Goal: Task Accomplishment & Management: Complete application form

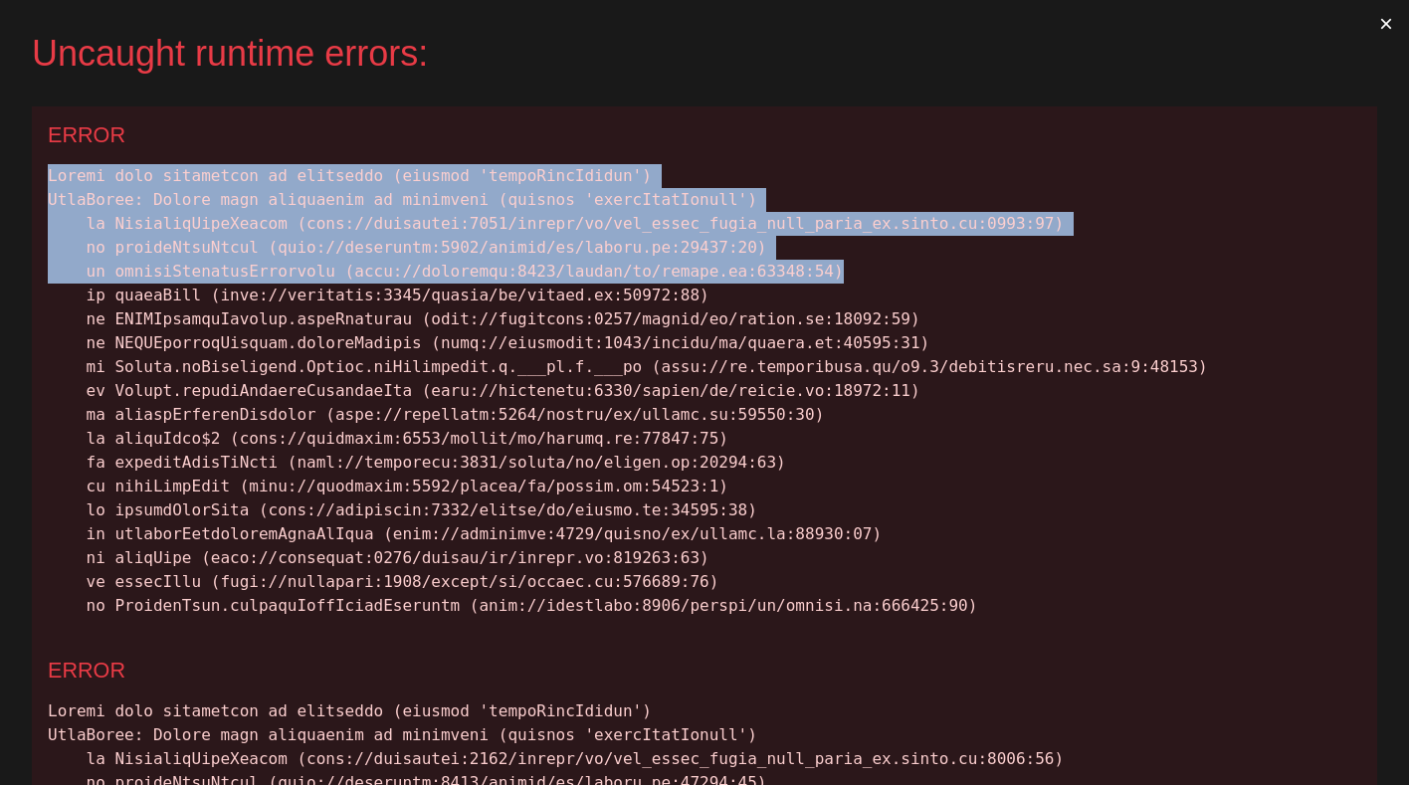
drag, startPoint x: 880, startPoint y: 261, endPoint x: 37, endPoint y: 174, distance: 847.3
click at [37, 174] on div "ERROR" at bounding box center [704, 373] width 1345 height 535
copy div "Cannot read properties of undefined (reading 'totalYearRaised') TypeError: Cann…"
click at [1363, 19] on button "×" at bounding box center [1386, 24] width 46 height 48
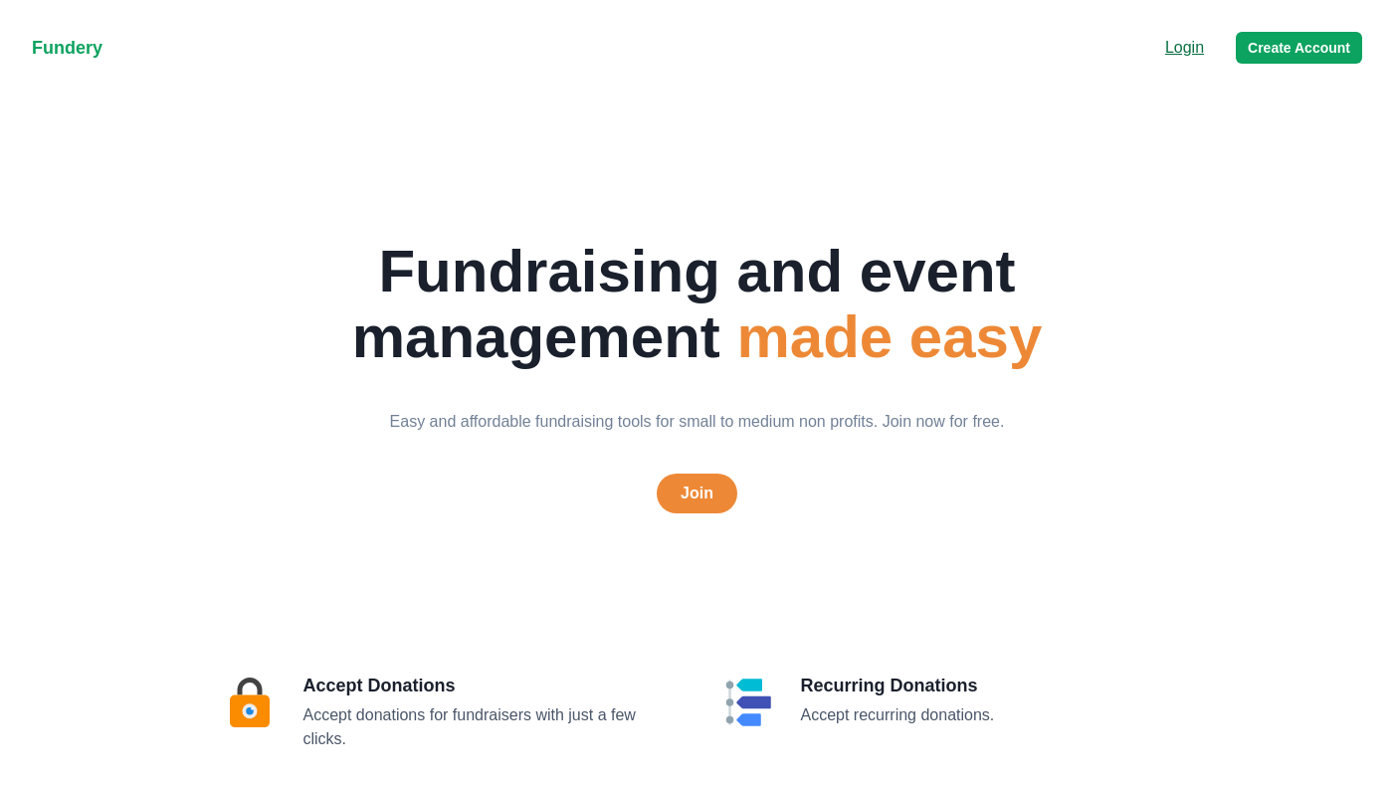
click at [1187, 42] on p "Login" at bounding box center [1184, 48] width 39 height 24
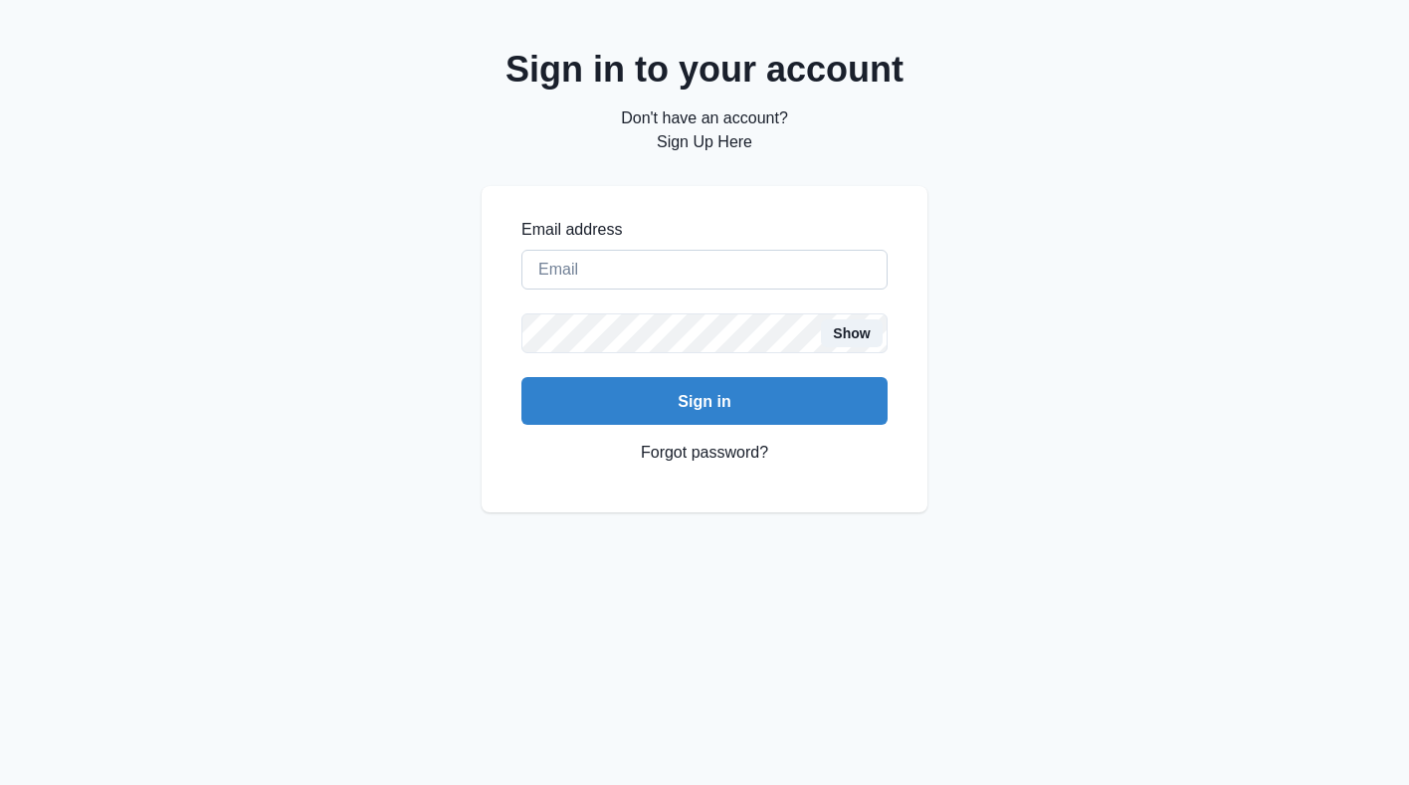
click at [723, 253] on input "Email address" at bounding box center [704, 270] width 366 height 40
type input "creaumond@gmail.com"
click at [521, 377] on button "Sign in" at bounding box center [704, 401] width 366 height 48
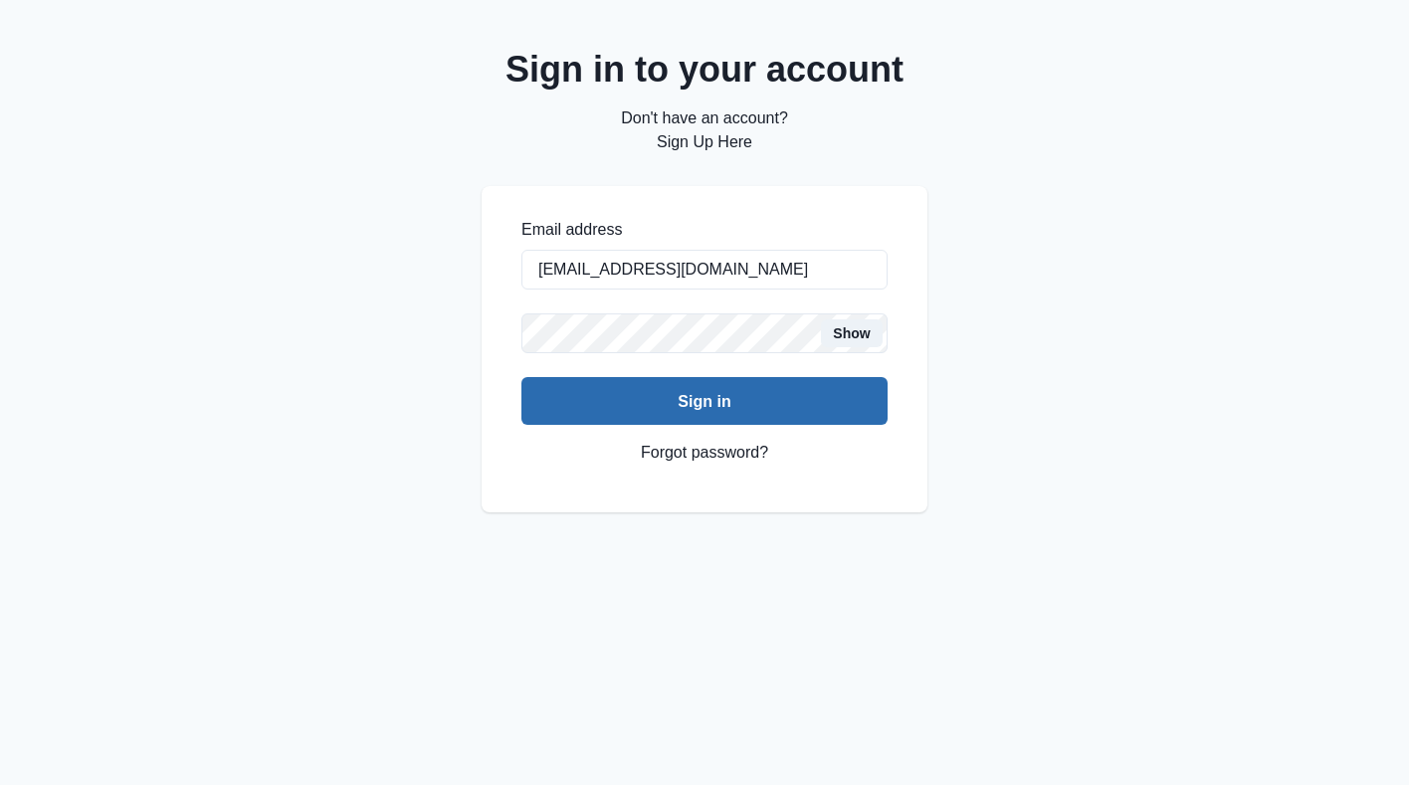
click at [682, 409] on button "Sign in" at bounding box center [704, 401] width 366 height 48
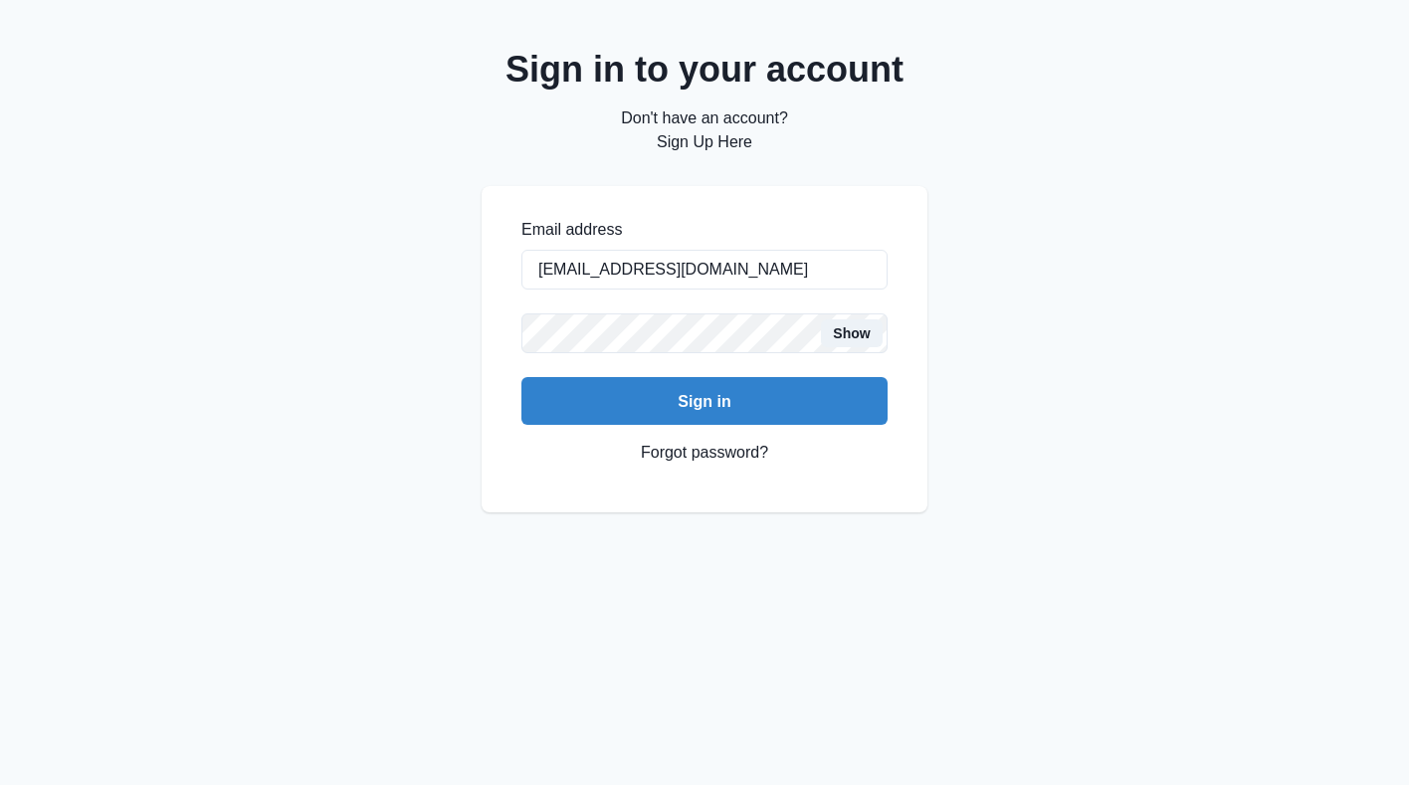
click at [718, 153] on p "Don't have an account? Sign Up Here" at bounding box center [705, 130] width 446 height 48
click at [714, 135] on link "Sign Up Here" at bounding box center [705, 141] width 96 height 17
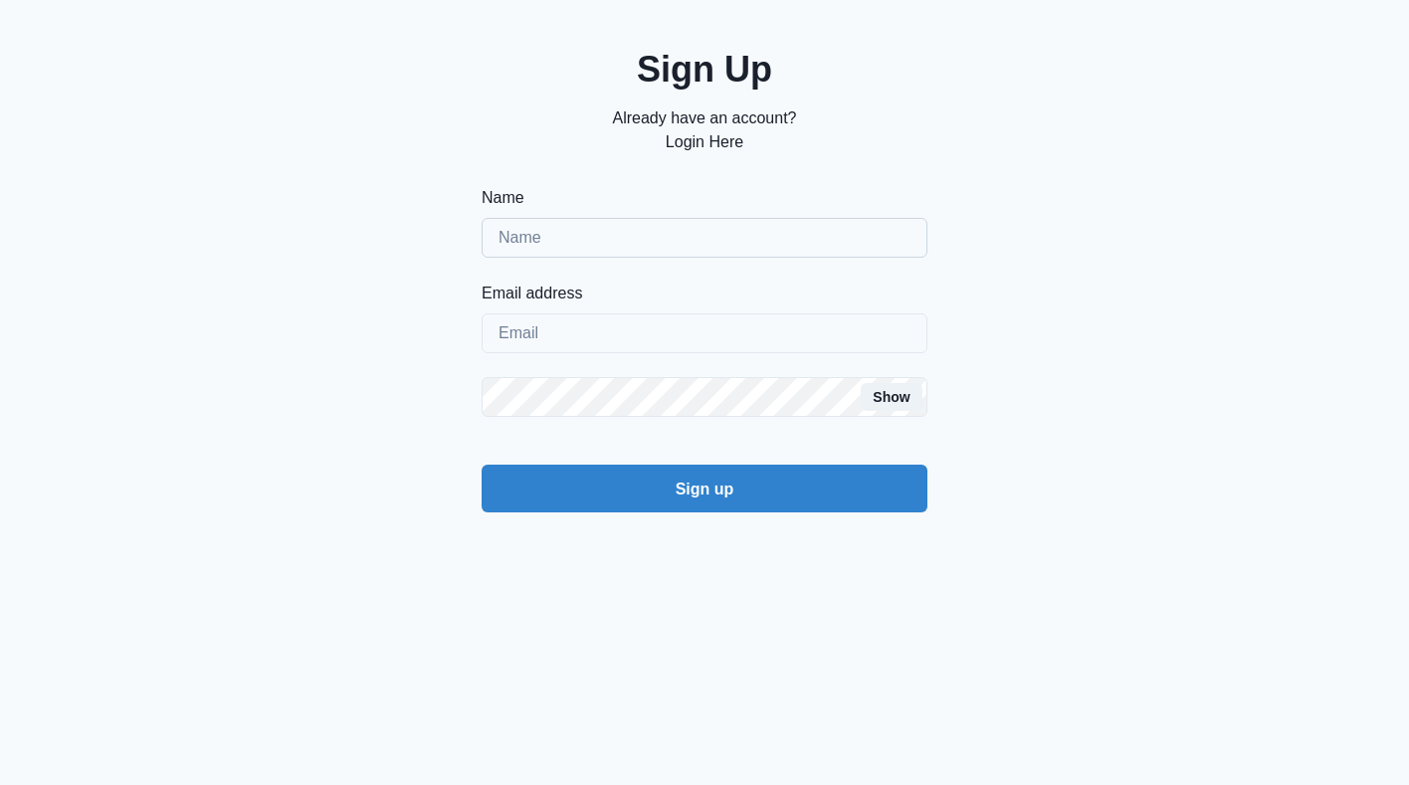
click at [664, 242] on input "Name" at bounding box center [705, 238] width 446 height 40
type input "Connor Reaumond"
type input "creaumond@gmail.com"
click at [482, 465] on button "Sign up" at bounding box center [705, 489] width 446 height 48
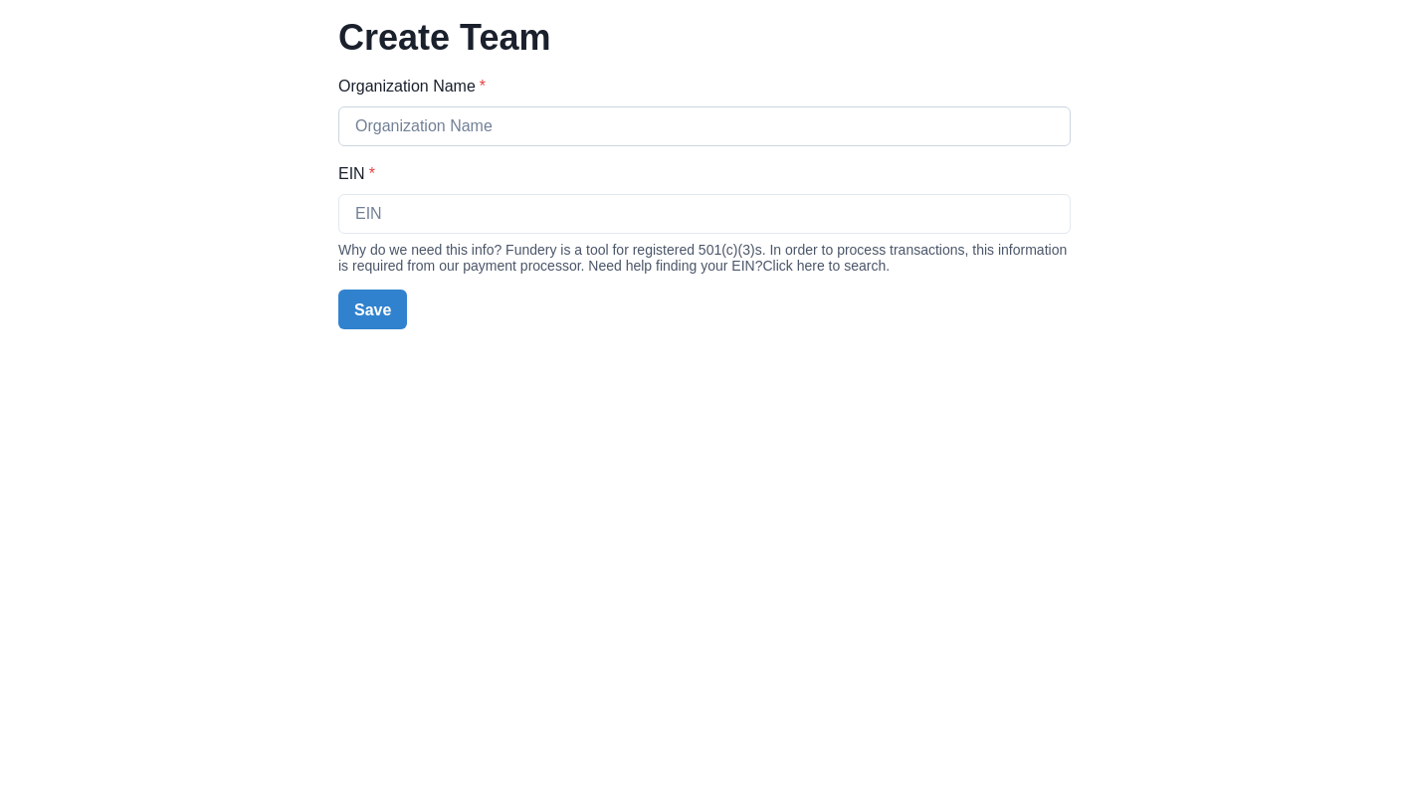
click at [579, 112] on input "Organization Name *" at bounding box center [704, 126] width 732 height 40
type input "R"
type input "The Reaumond Foundation"
type input "82-123123122"
click at [367, 307] on button "Save" at bounding box center [372, 310] width 69 height 40
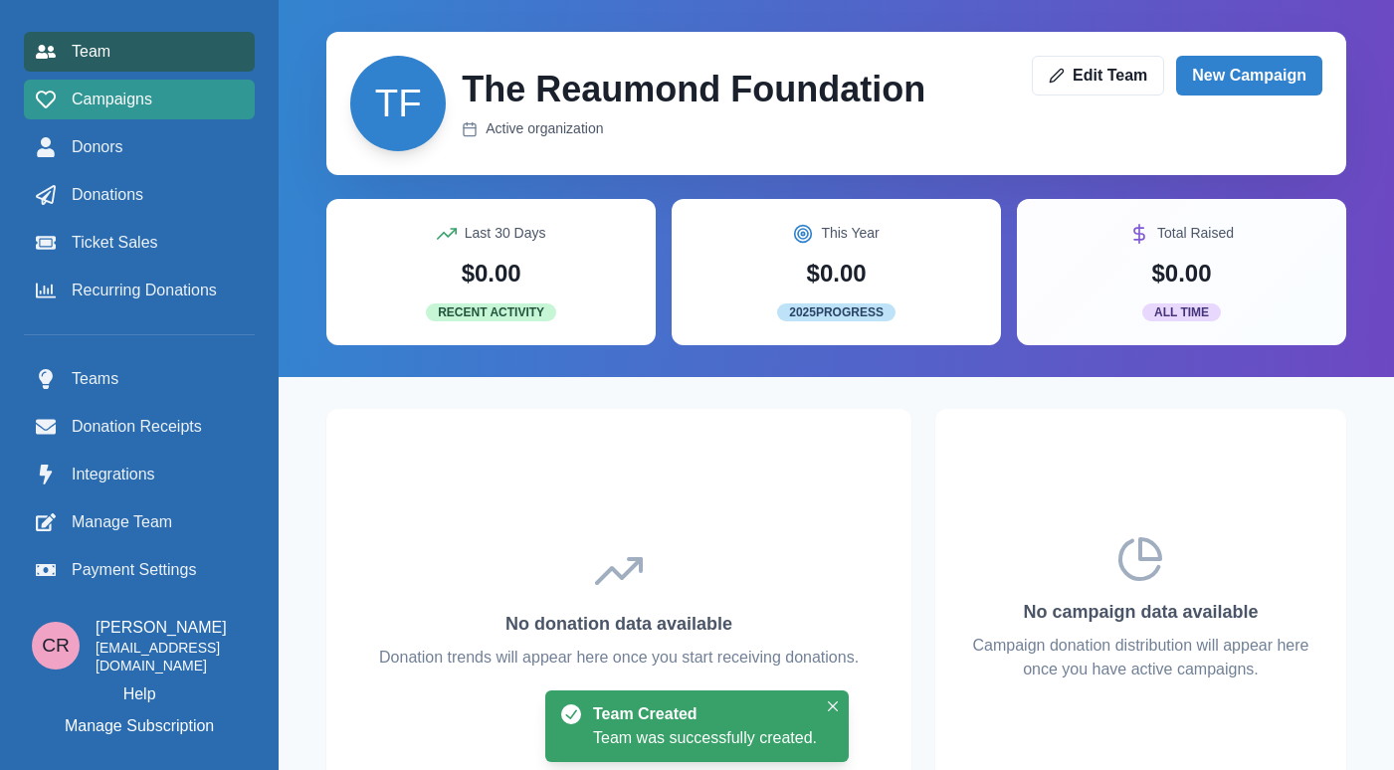
click at [117, 105] on span "Campaigns" at bounding box center [112, 100] width 81 height 24
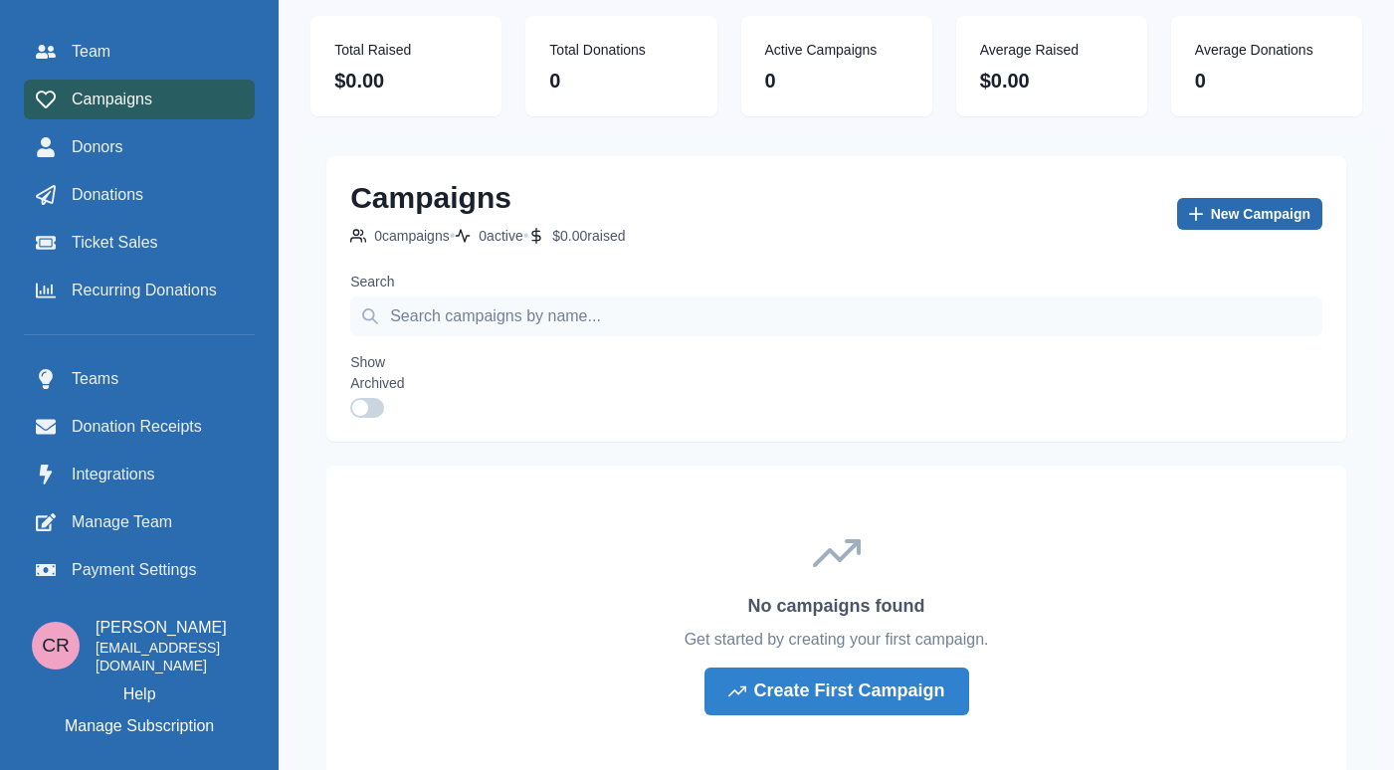
click at [1200, 204] on link "New Campaign" at bounding box center [1249, 214] width 145 height 32
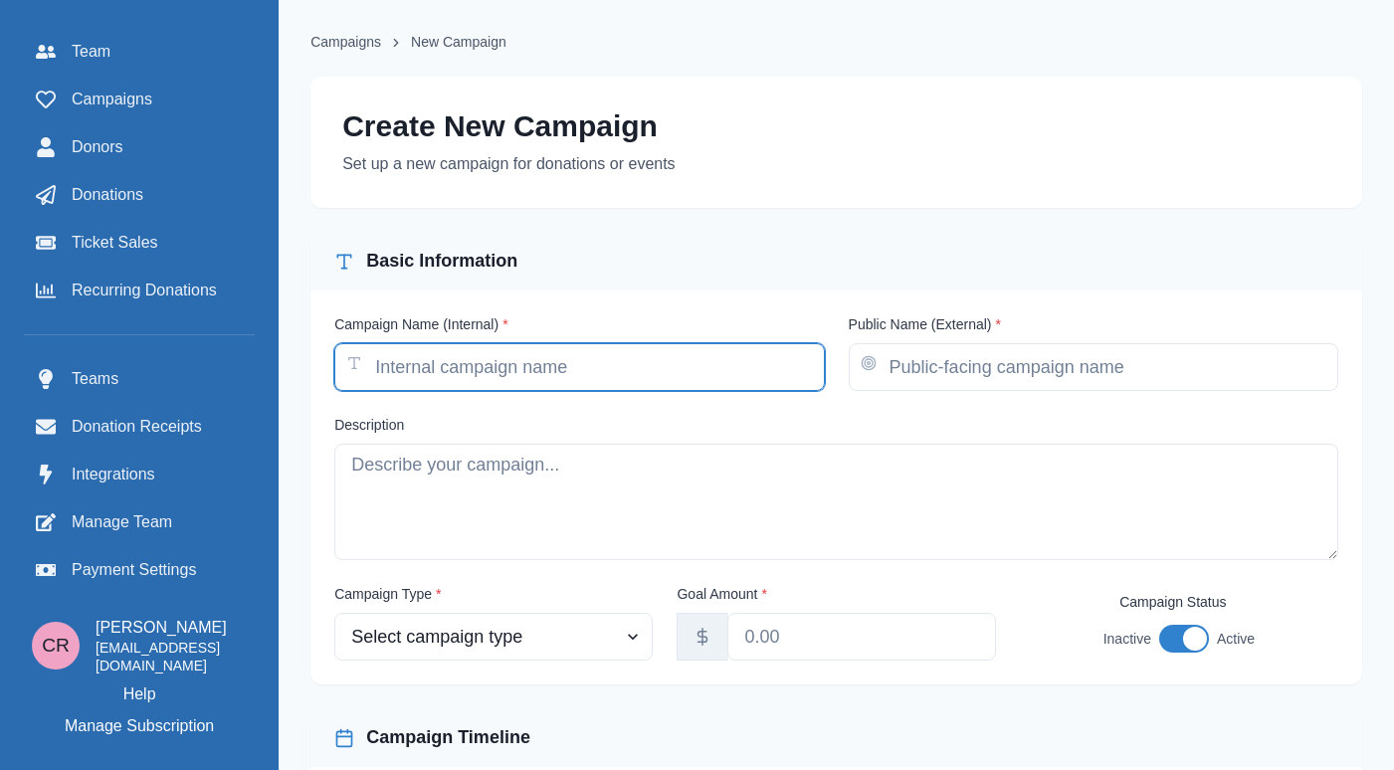
click at [502, 360] on input "Campaign Name (Internal) *" at bounding box center [579, 367] width 490 height 48
type input "2025 Fundraiser"
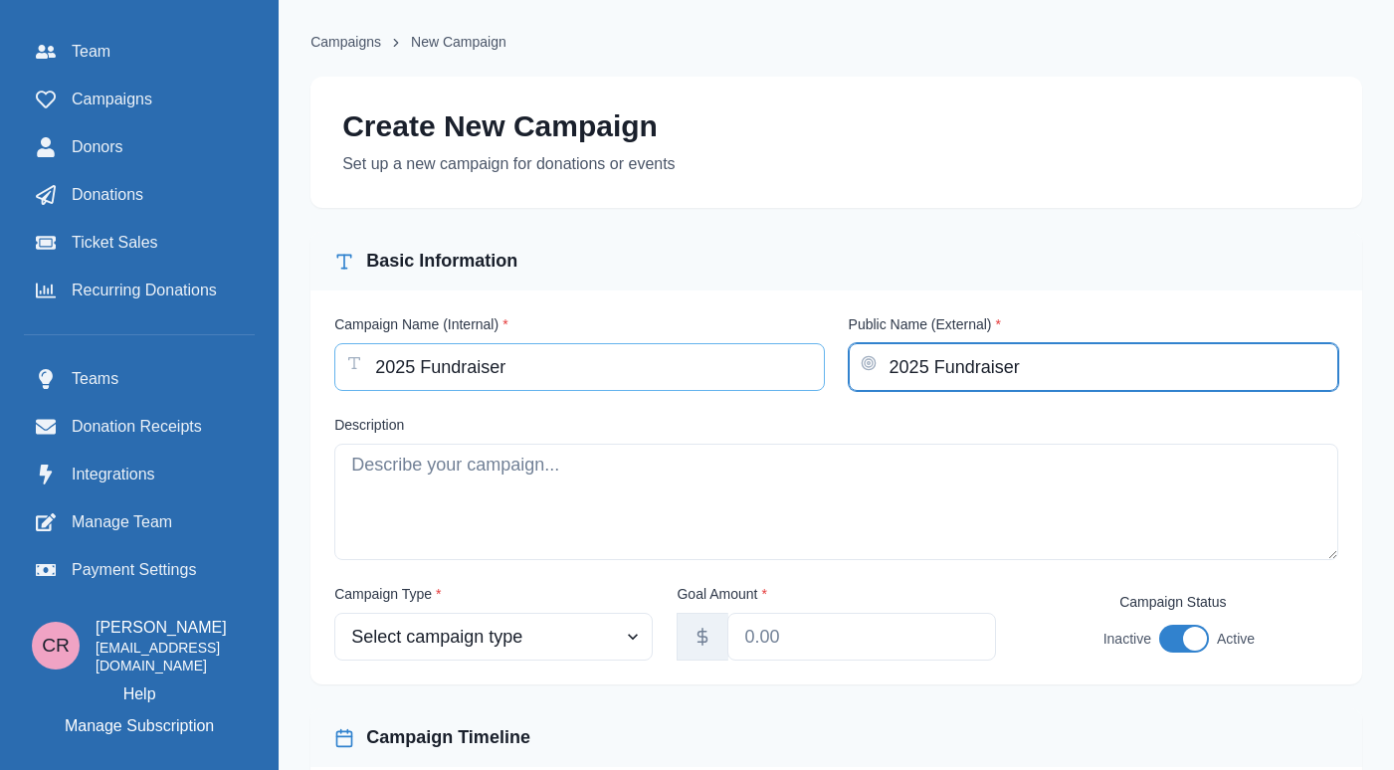
type input "2025 Fundraiser"
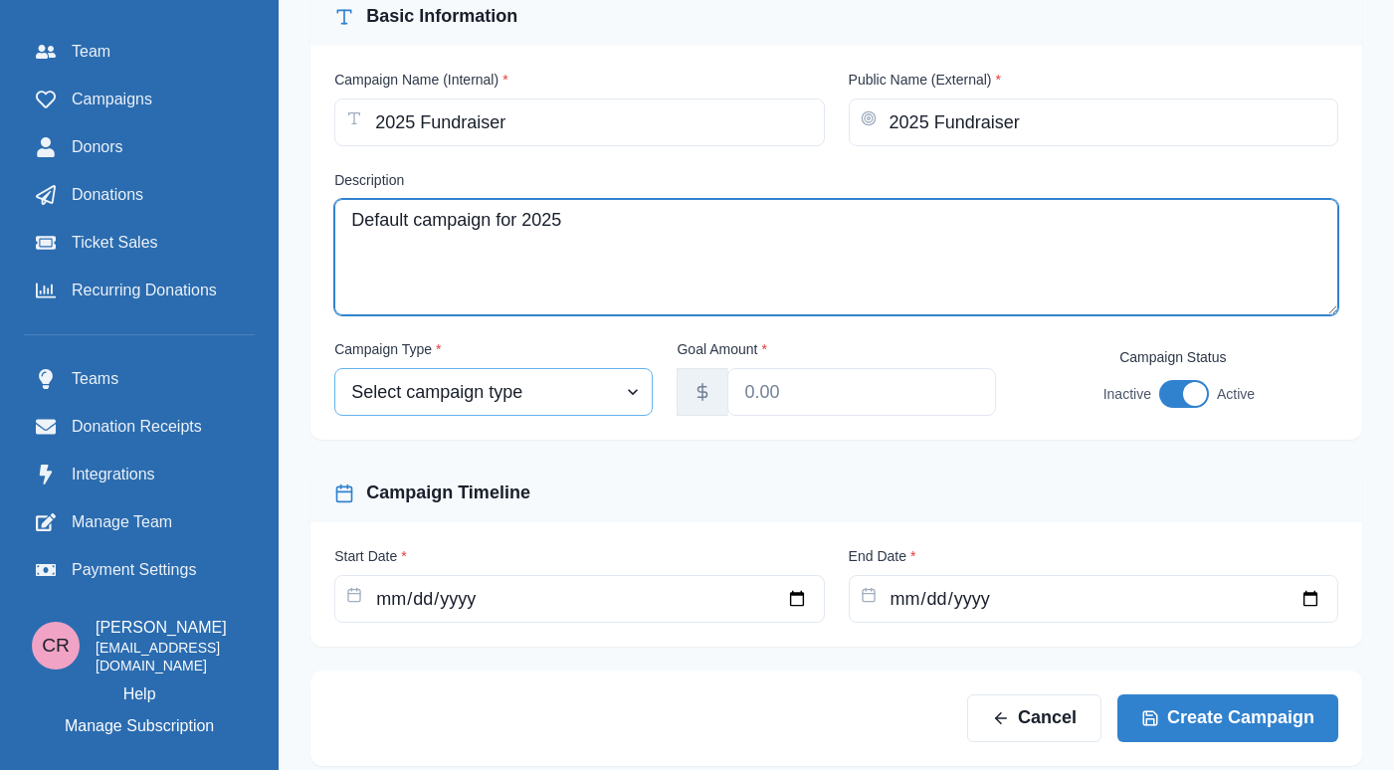
scroll to position [244, 0]
type textarea "Default campaign for 2025"
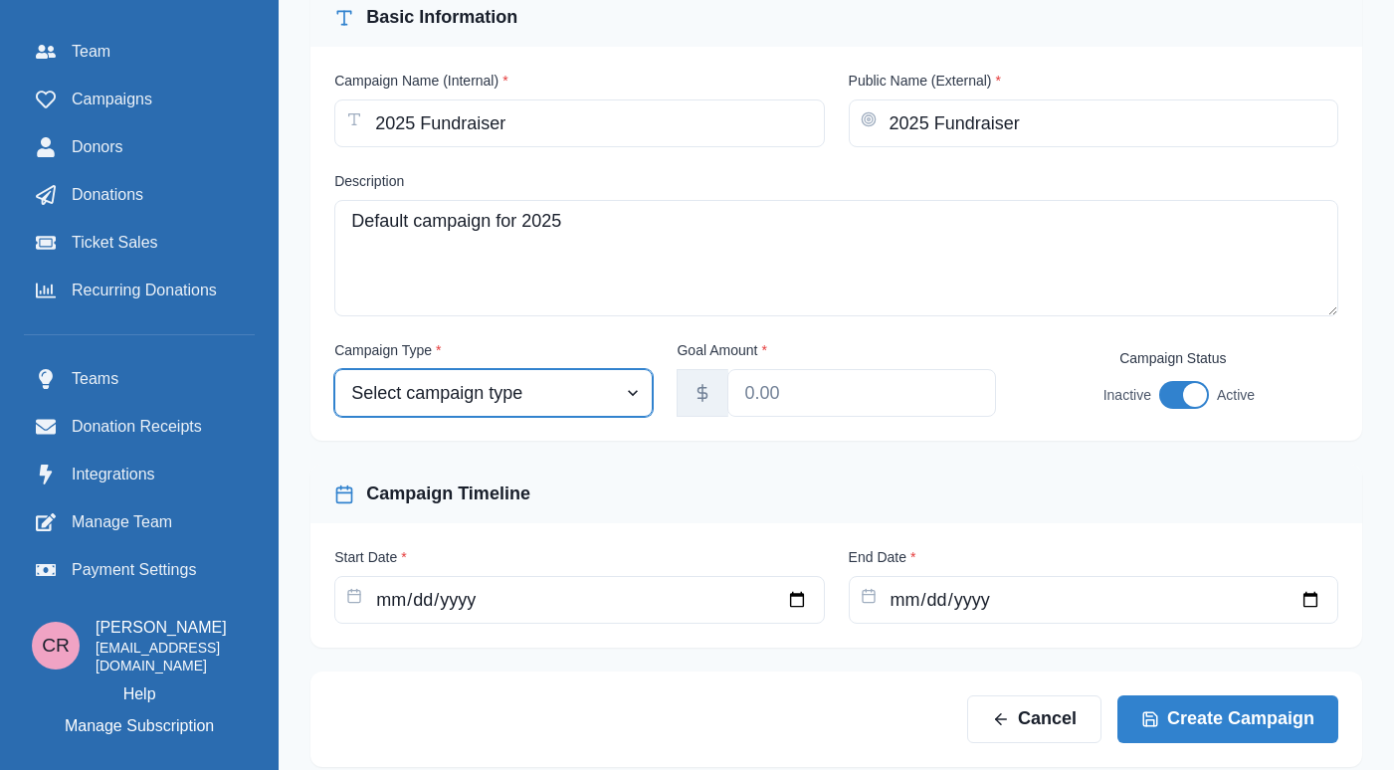
select select "fundraiser"
click at [338, 372] on select "Select campaign type Event Fundraiser Other" at bounding box center [493, 393] width 318 height 48
click at [719, 408] on div at bounding box center [703, 393] width 52 height 48
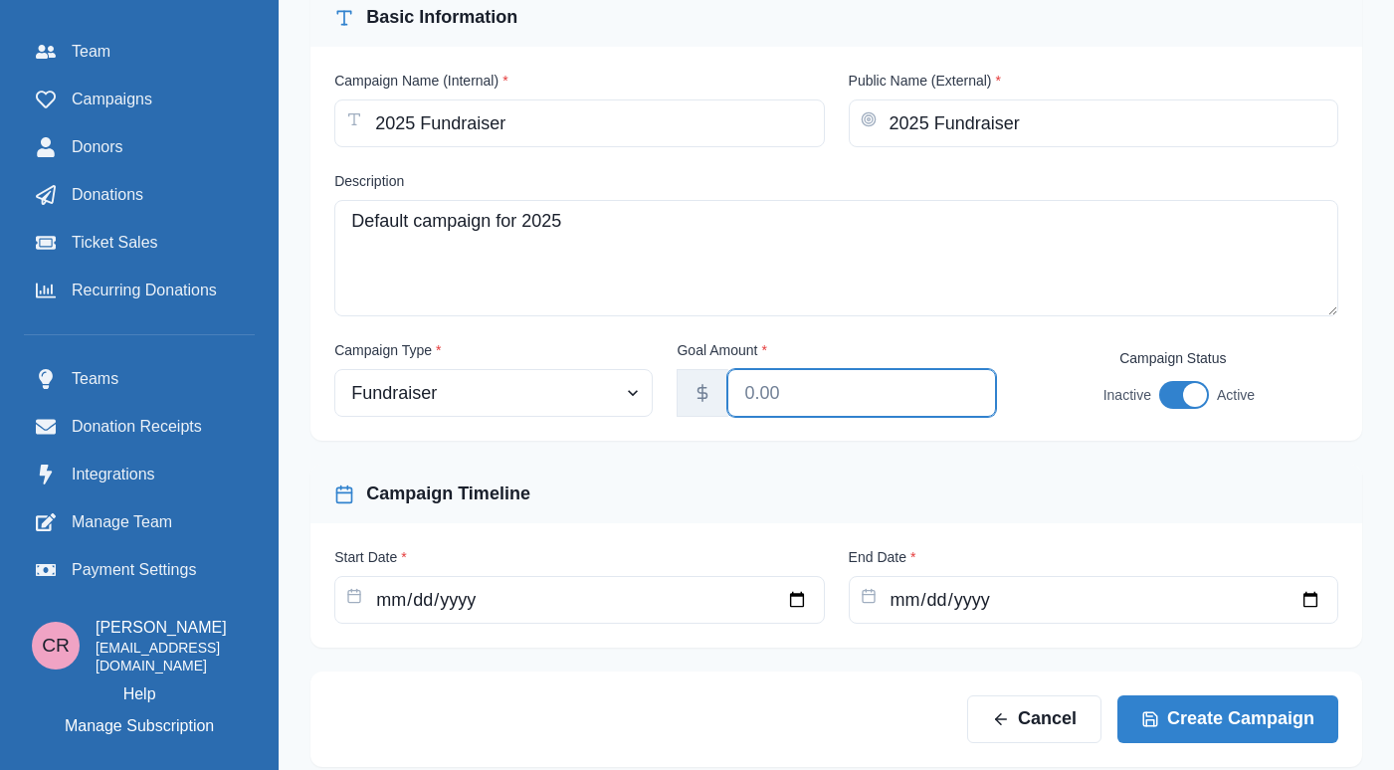
click at [787, 404] on input "Goal Amount *" at bounding box center [861, 393] width 268 height 48
type input "12000.00"
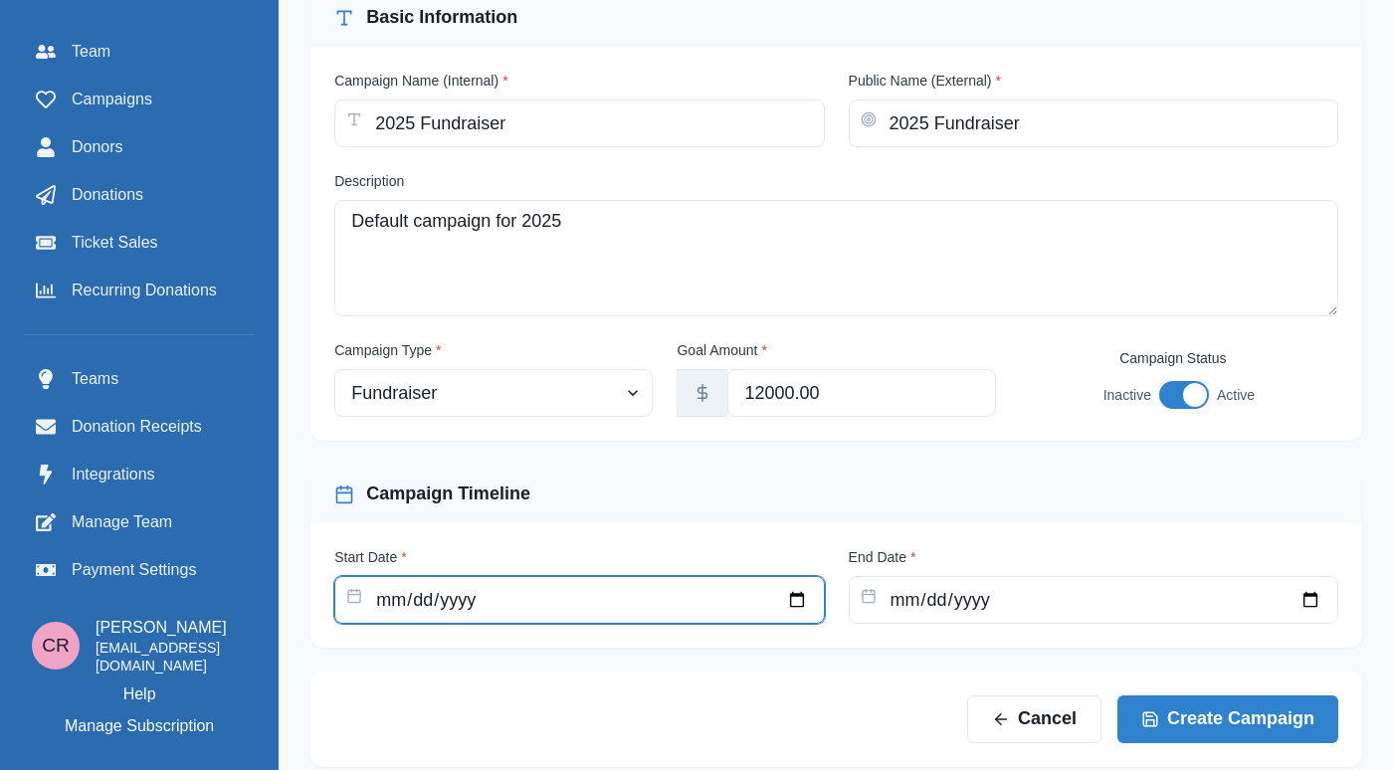
click at [801, 592] on input "Start Date *" at bounding box center [579, 600] width 490 height 48
click at [801, 598] on input "Start Date *" at bounding box center [579, 600] width 490 height 48
type input "[DATE]"
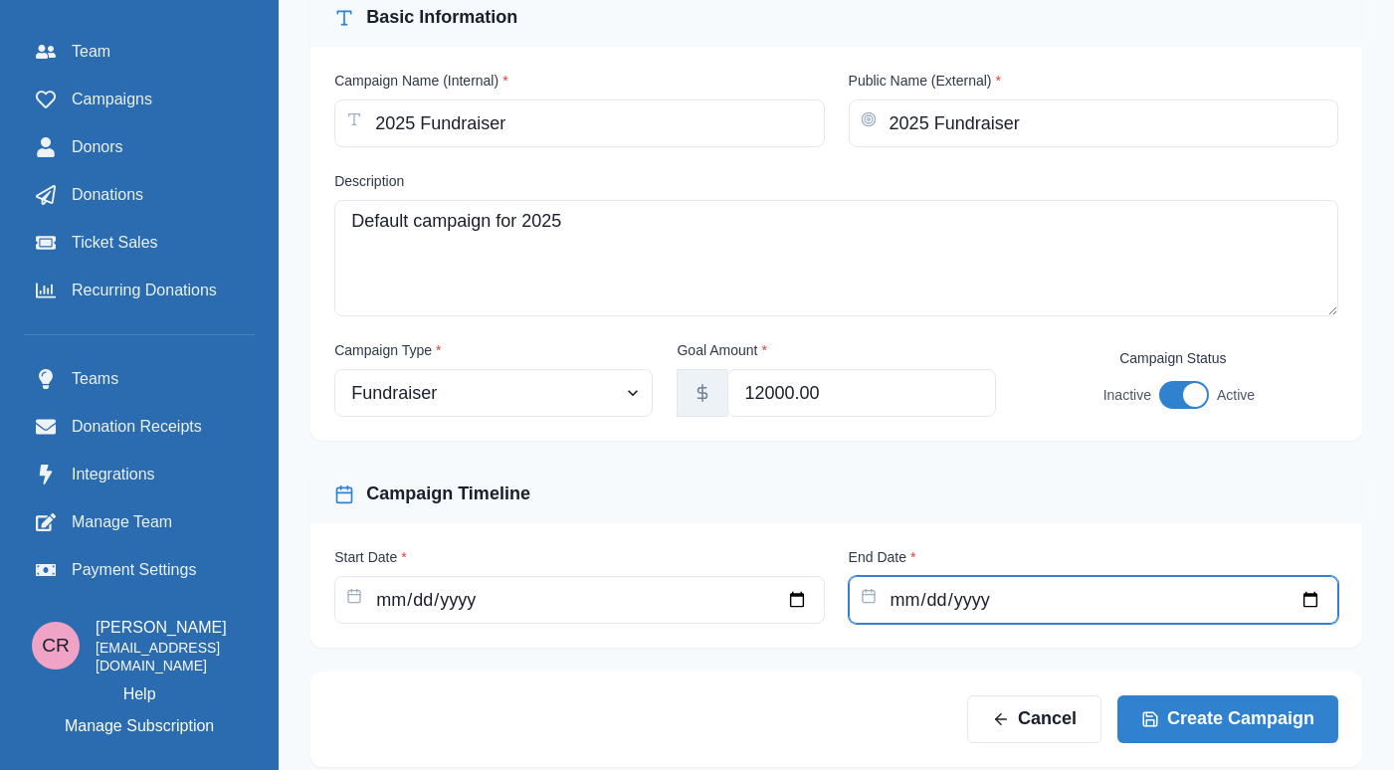
click at [1321, 597] on input "End Date *" at bounding box center [1094, 600] width 490 height 48
type input "[DATE]"
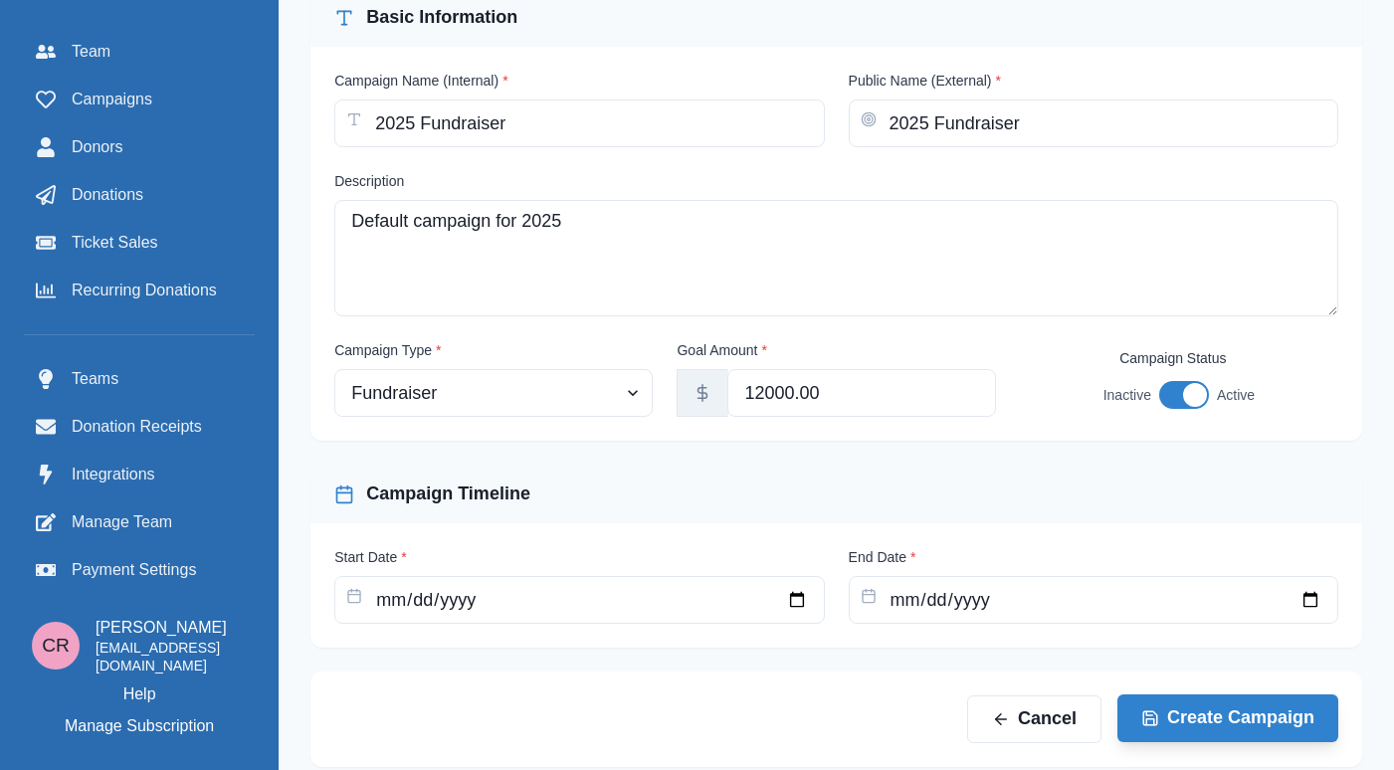
click at [1249, 742] on button "Create Campaign" at bounding box center [1227, 719] width 221 height 48
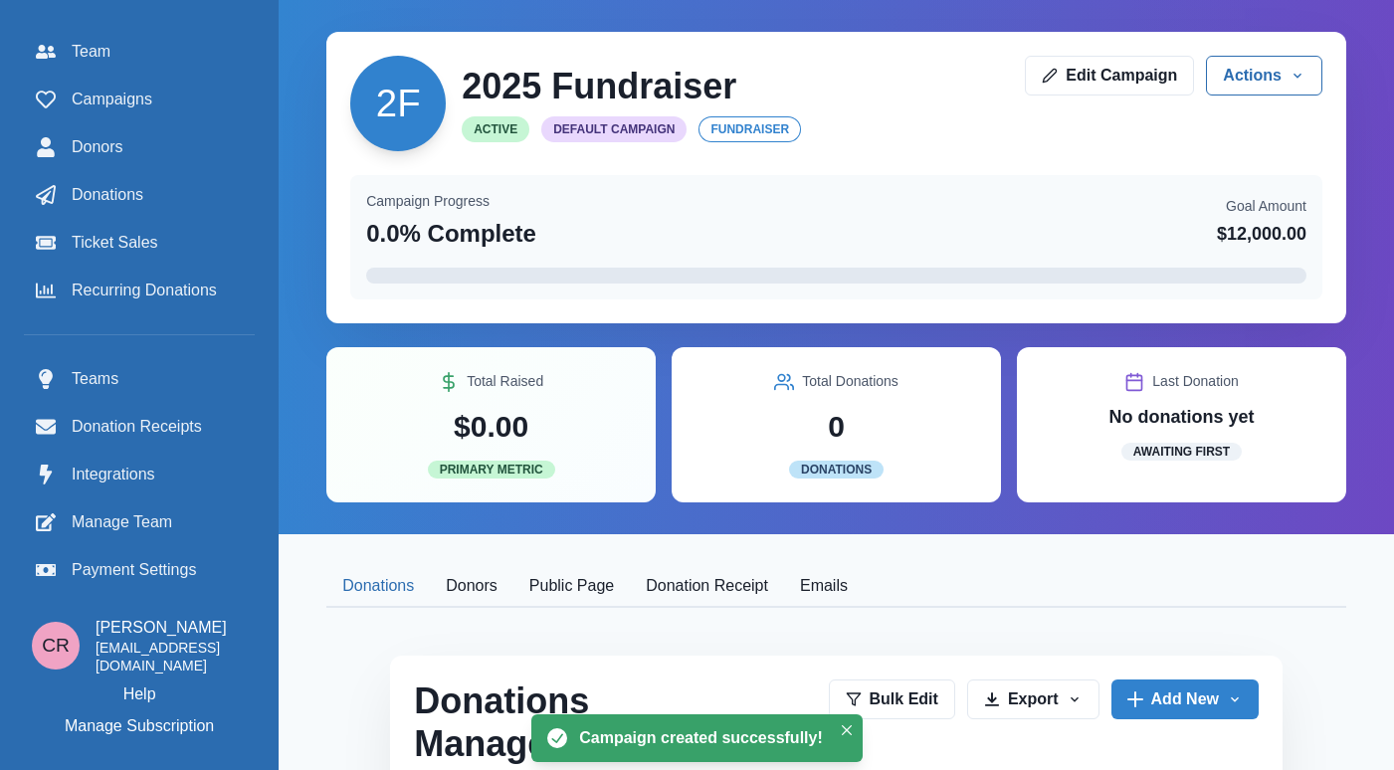
scroll to position [419, 0]
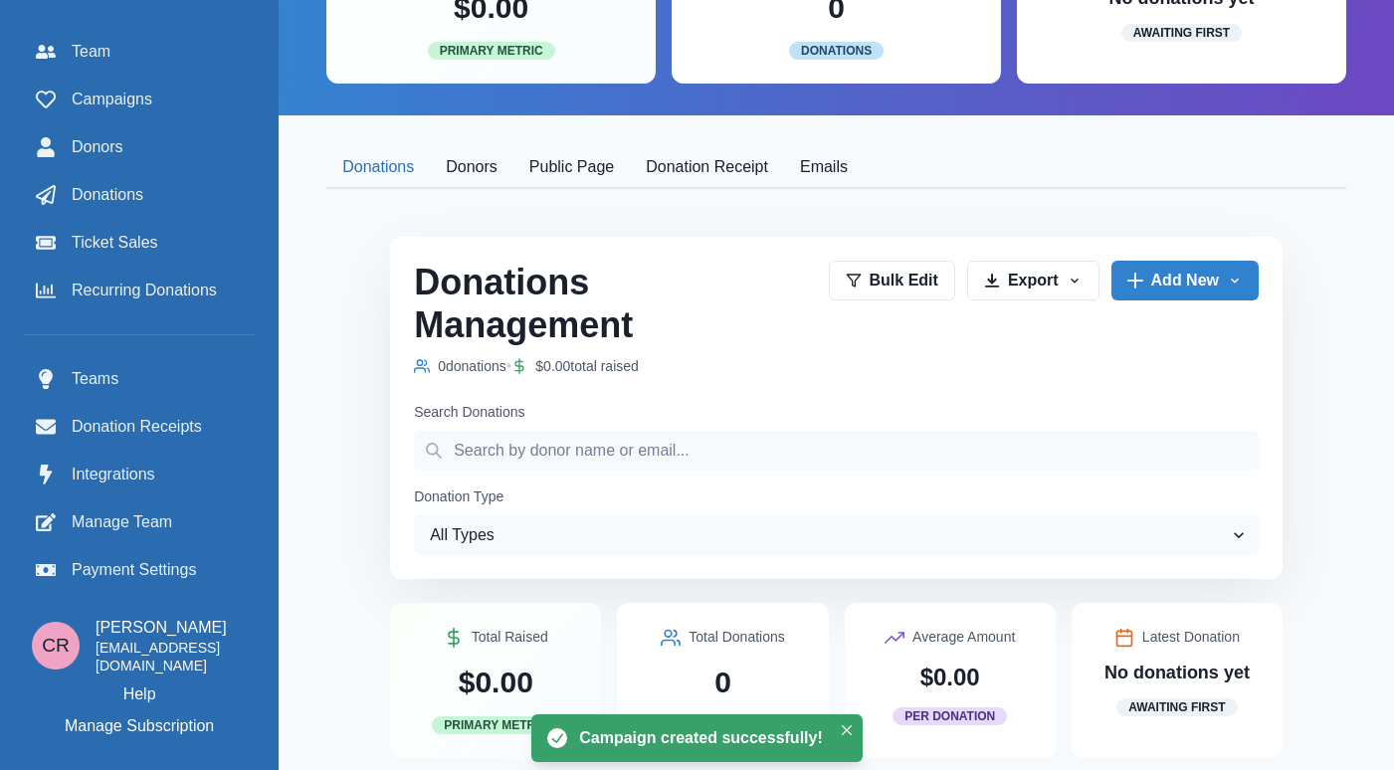
click at [566, 182] on div "2F 2025 Fundraiser Active Default Campaign fundraiser Edit Campaign Actions Edi…" at bounding box center [836, 383] width 1115 height 1605
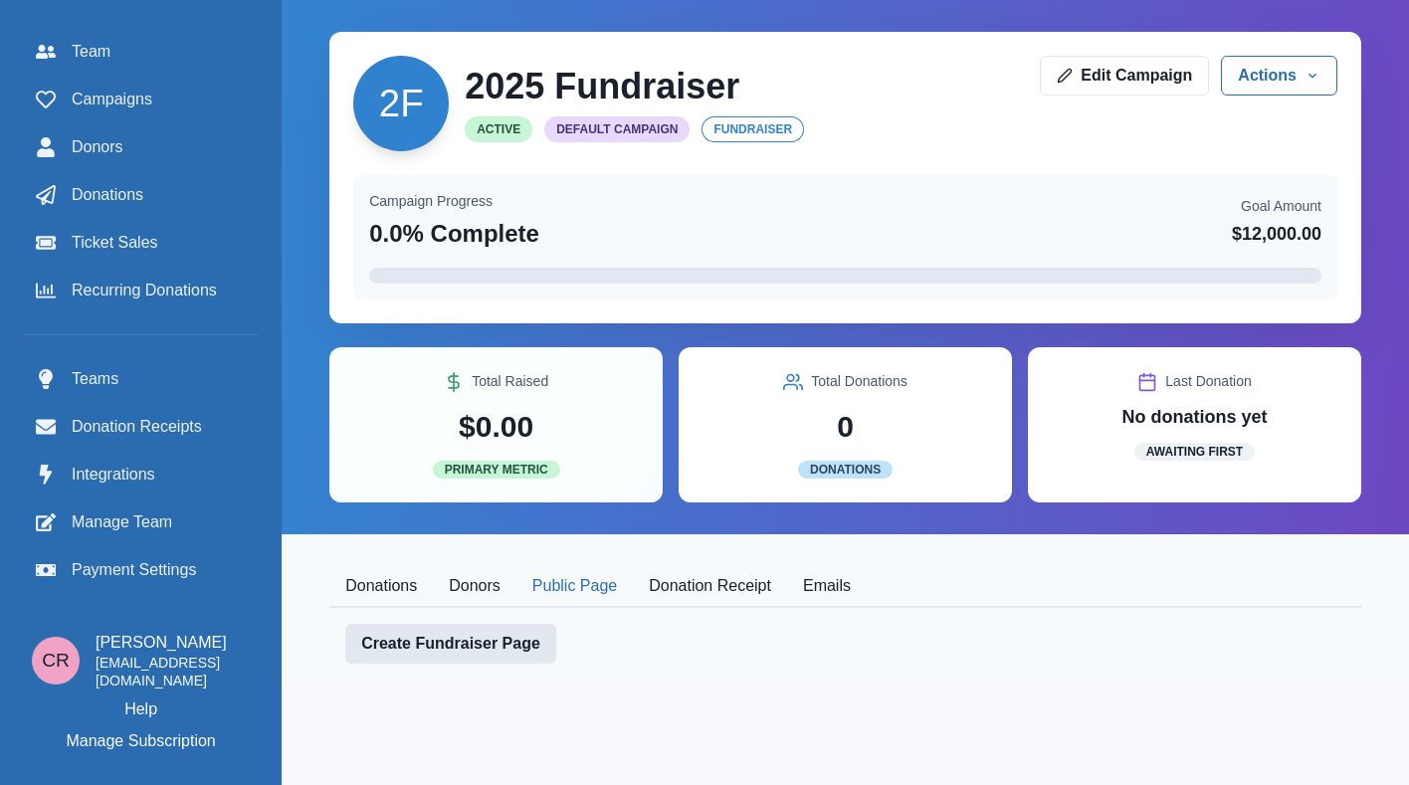
click at [500, 644] on link "Create Fundraiser Page" at bounding box center [450, 644] width 211 height 40
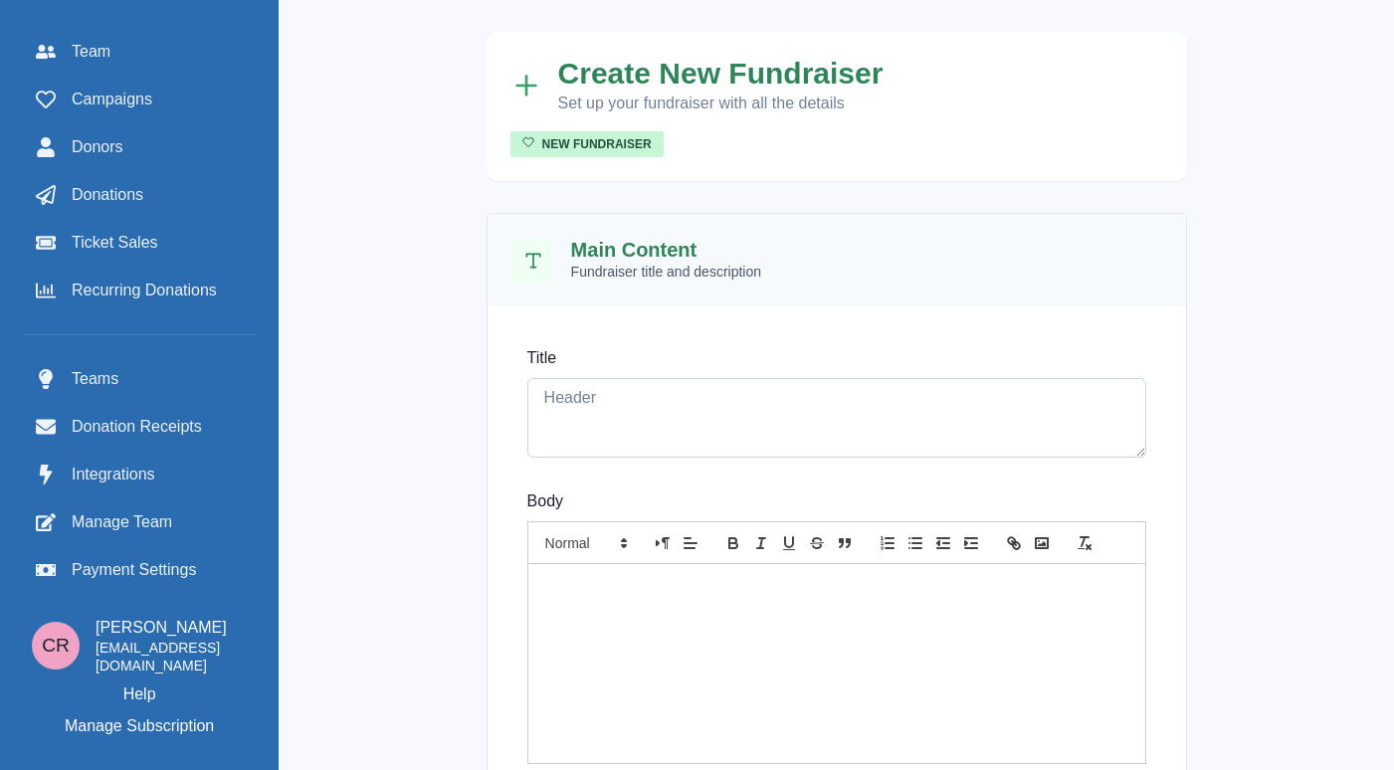
click at [646, 401] on textarea "Title" at bounding box center [836, 418] width 619 height 80
type textarea "We need your help!"
click at [629, 627] on div at bounding box center [836, 663] width 617 height 199
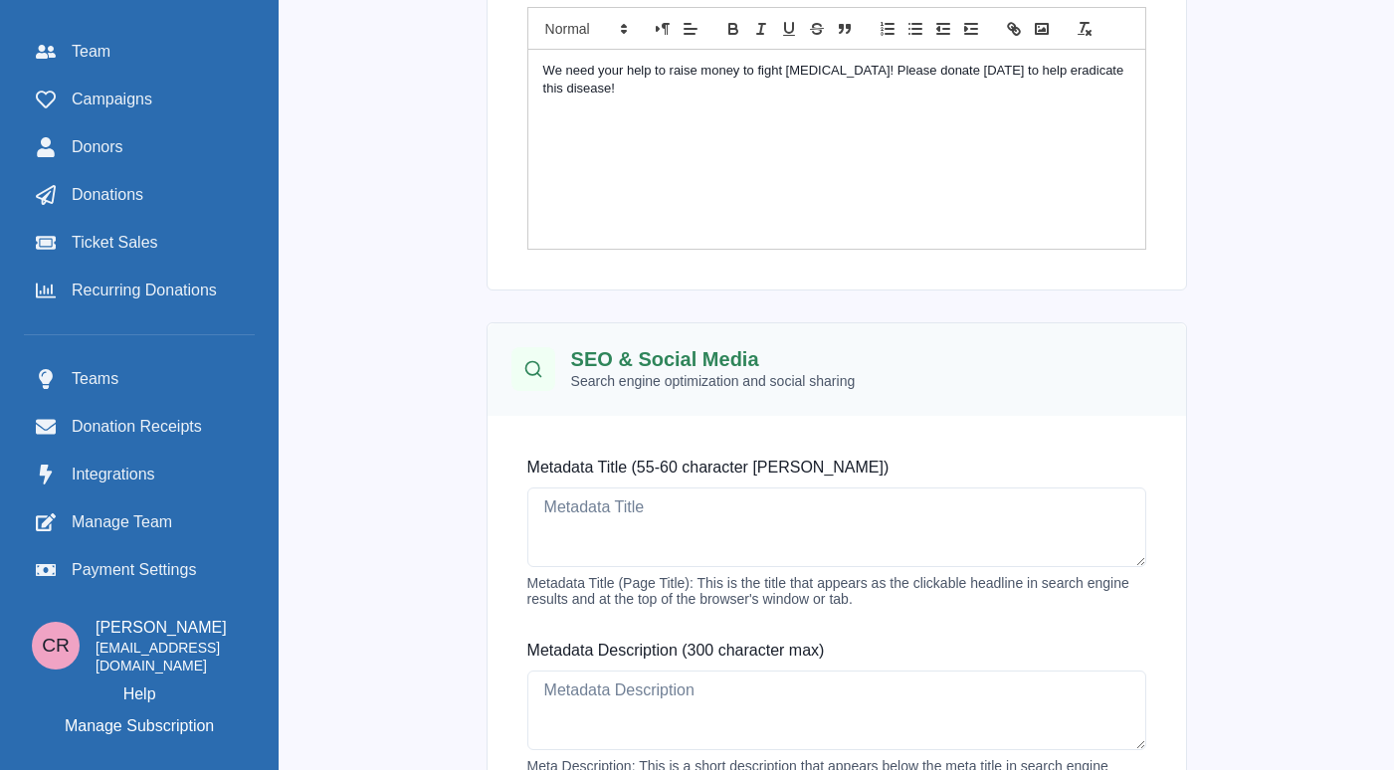
scroll to position [533, 0]
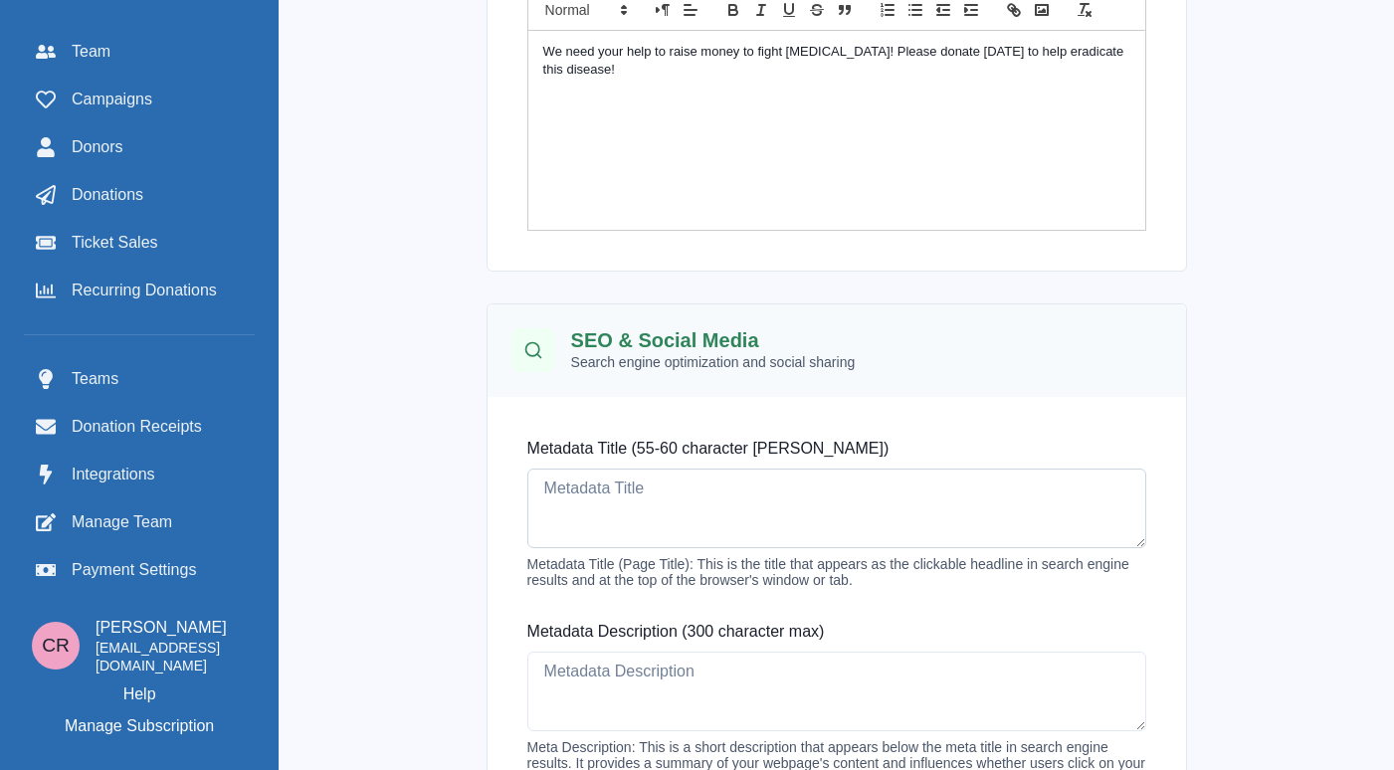
click at [682, 505] on textarea "Metadata Title (55-60 character [PERSON_NAME])" at bounding box center [836, 509] width 619 height 80
type textarea "2025 Funraiser"
type textarea "2"
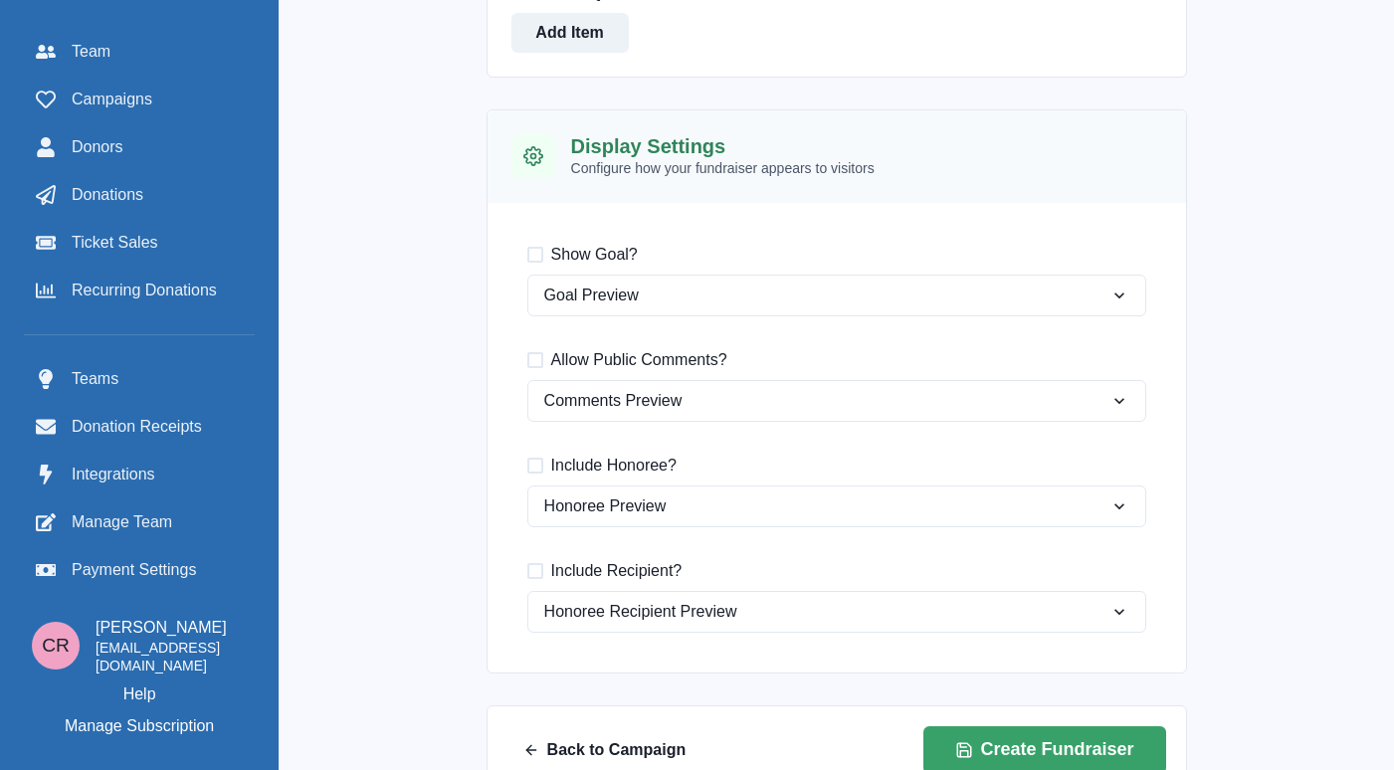
scroll to position [1569, 0]
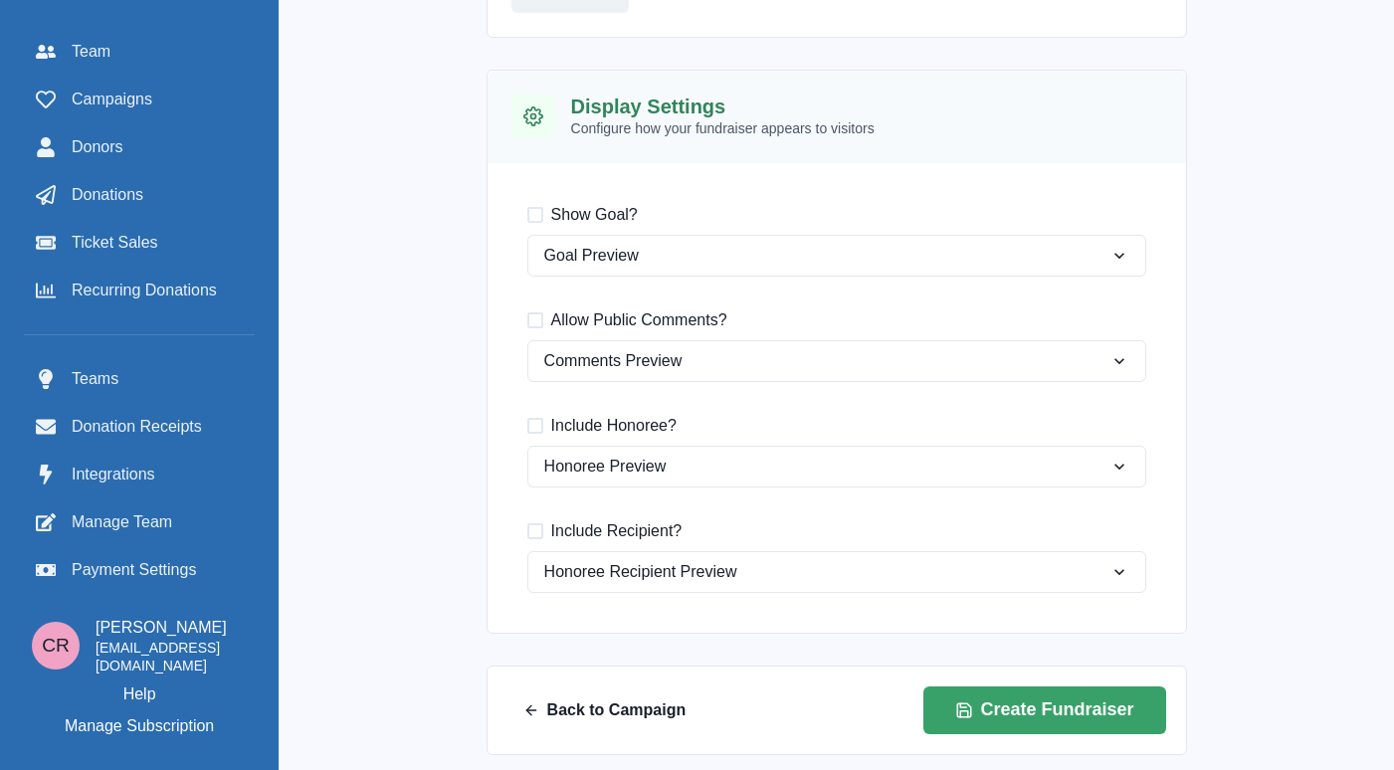
type textarea "Our fundraiser to end [MEDICAL_DATA] in [DATE]."
click at [551, 225] on label "Show Goal?" at bounding box center [582, 215] width 110 height 24
click at [527, 215] on input "Show Goal?" at bounding box center [526, 214] width 1 height 1
checkbox input "true"
click at [543, 319] on span at bounding box center [535, 320] width 16 height 16
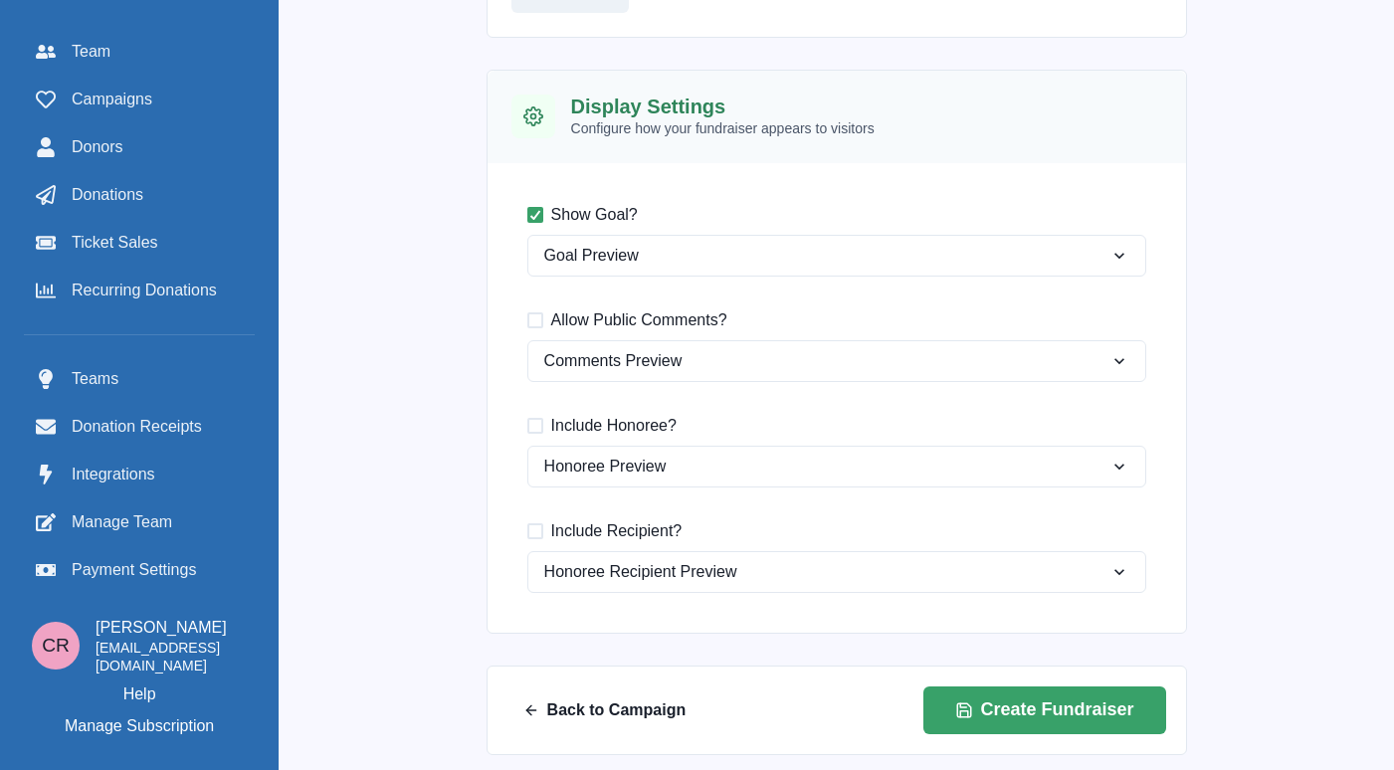
click at [527, 319] on input "Allow Public Comments?" at bounding box center [526, 319] width 1 height 1
checkbox input "true"
click at [576, 435] on span "Include Honoree?" at bounding box center [613, 426] width 125 height 24
click at [527, 426] on input "Include Honoree?" at bounding box center [526, 425] width 1 height 1
checkbox input "true"
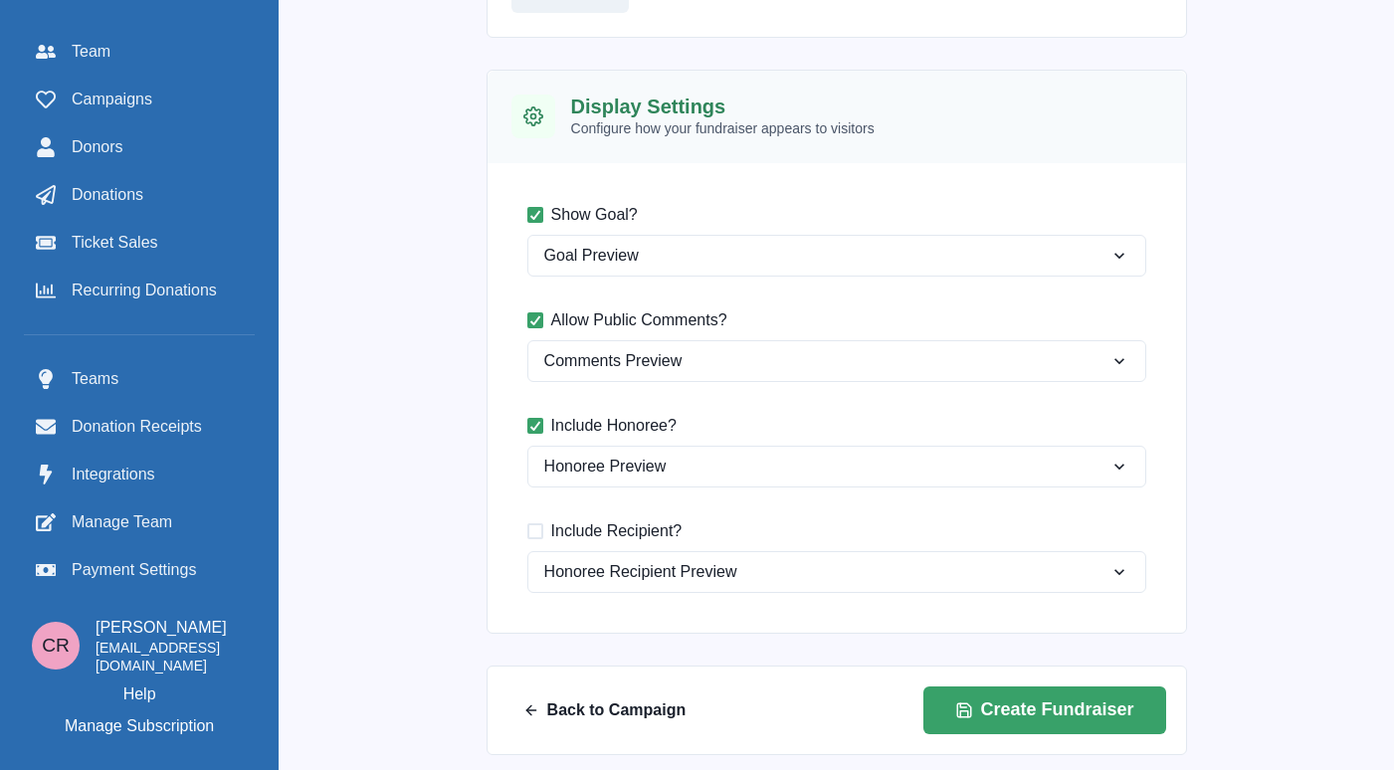
click at [580, 526] on span "Include Recipient?" at bounding box center [616, 531] width 131 height 24
click at [527, 530] on input "Include Recipient?" at bounding box center [526, 530] width 1 height 1
checkbox input "true"
click at [1018, 728] on button "Create Fundraiser" at bounding box center [1044, 711] width 243 height 48
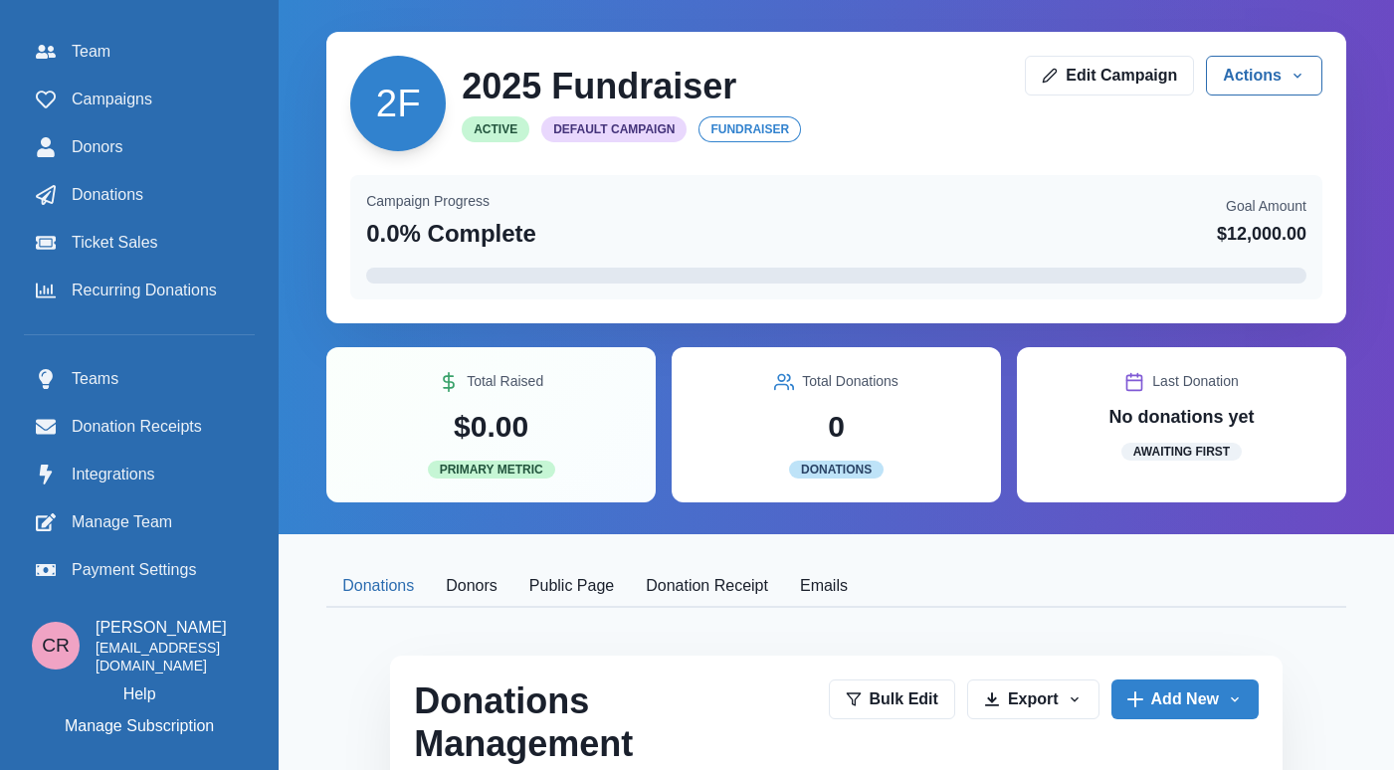
click at [572, 596] on button "Public Page" at bounding box center [571, 587] width 116 height 42
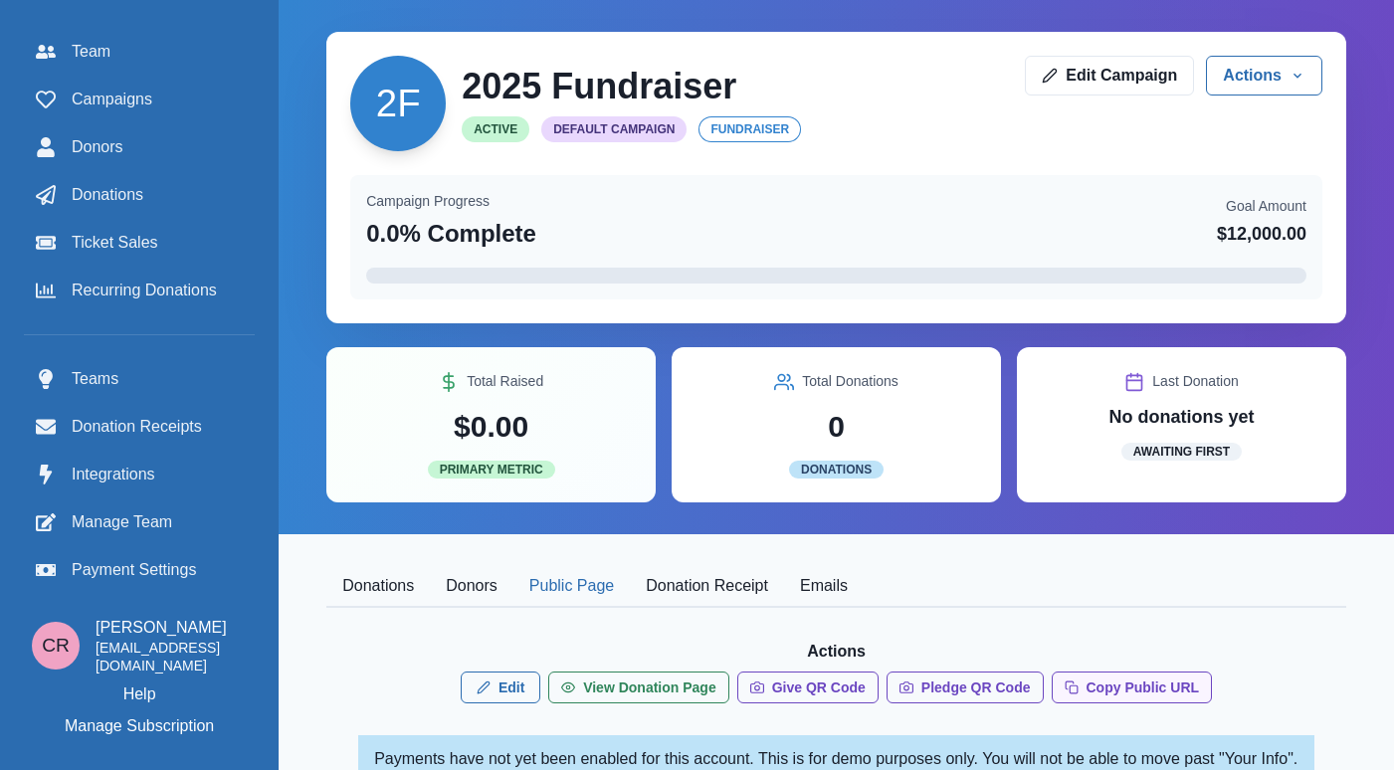
click at [1091, 684] on button "Copy Public URL" at bounding box center [1132, 688] width 161 height 32
click at [512, 693] on link "Edit" at bounding box center [501, 688] width 80 height 32
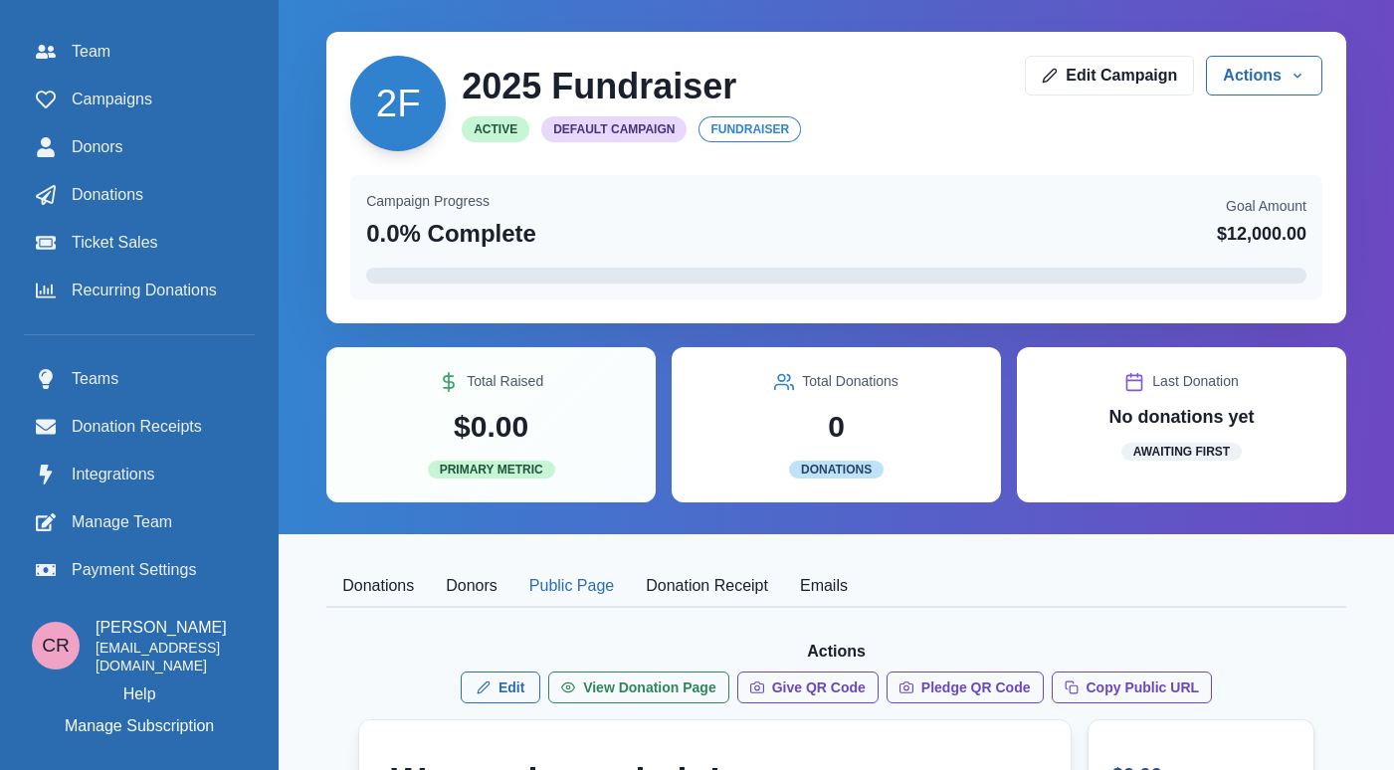
click at [582, 571] on button "Public Page" at bounding box center [571, 587] width 116 height 42
click at [506, 694] on link "Edit" at bounding box center [501, 688] width 80 height 32
